Goal: Find contact information: Find contact information

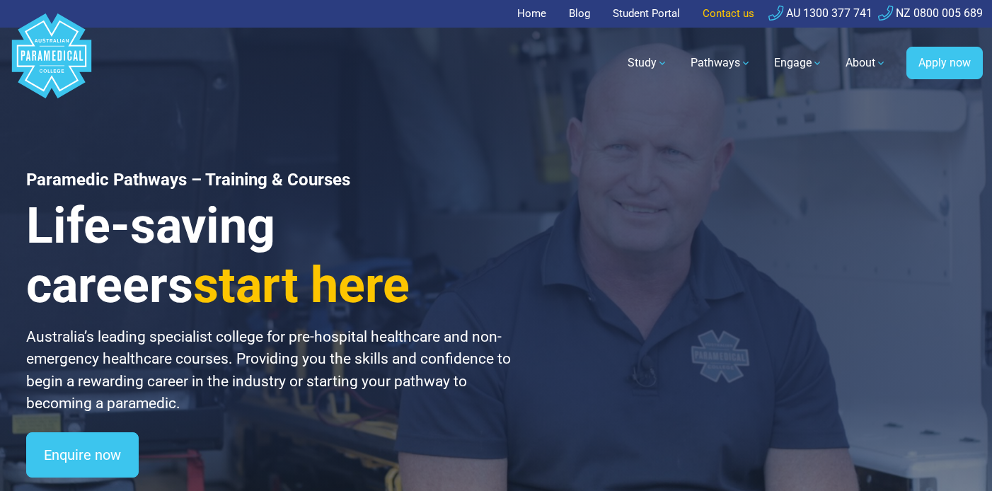
click at [711, 15] on link "Contact us" at bounding box center [728, 14] width 69 height 28
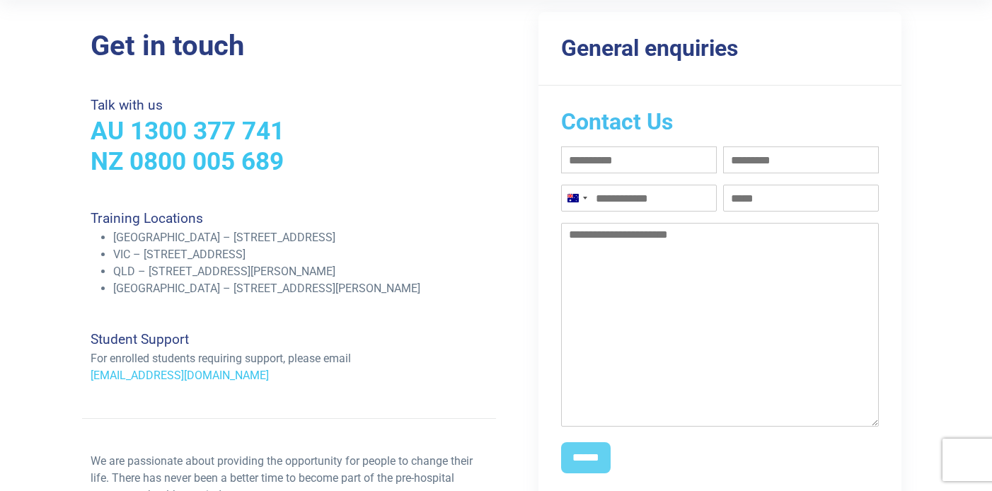
scroll to position [269, 0]
click at [75, 132] on div "Get in touch Talk with us AU 1300 377 741 NZ 0800 005 689 Training Locations [G…" at bounding box center [496, 326] width 991 height 684
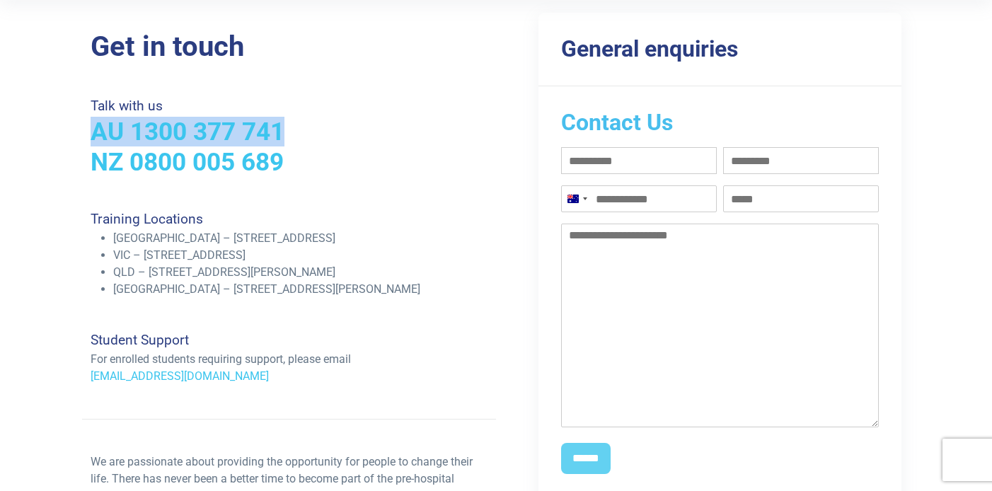
click at [75, 132] on div "Get in touch Talk with us AU 1300 377 741 NZ 0800 005 689 Training Locations [G…" at bounding box center [496, 326] width 991 height 684
click at [333, 127] on h3 "AU 1300 377 741" at bounding box center [289, 132] width 397 height 30
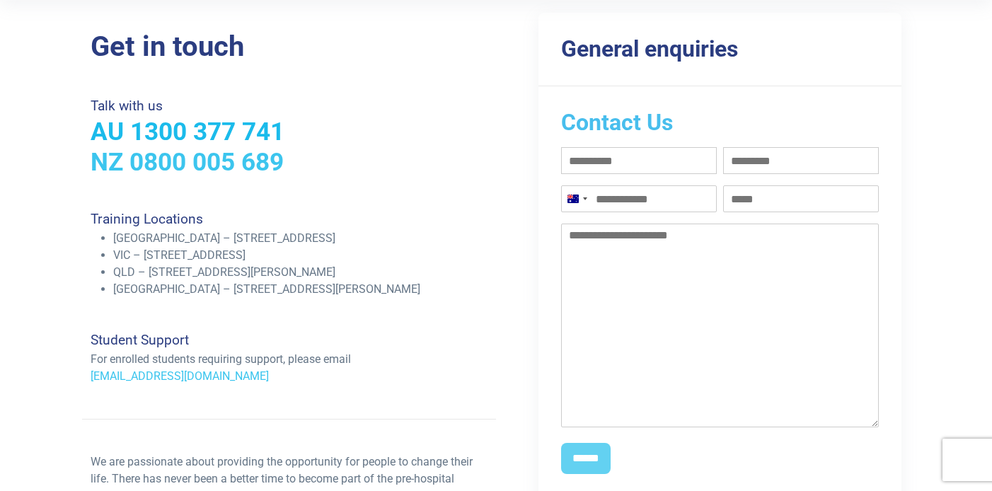
click at [272, 124] on link "AU 1300 377 741" at bounding box center [188, 132] width 194 height 30
drag, startPoint x: 287, startPoint y: 131, endPoint x: 134, endPoint y: 128, distance: 152.2
click at [134, 128] on h3 "AU 1300 377 741" at bounding box center [289, 132] width 397 height 30
copy link "1300 377 741"
